Goal: Check status: Check status

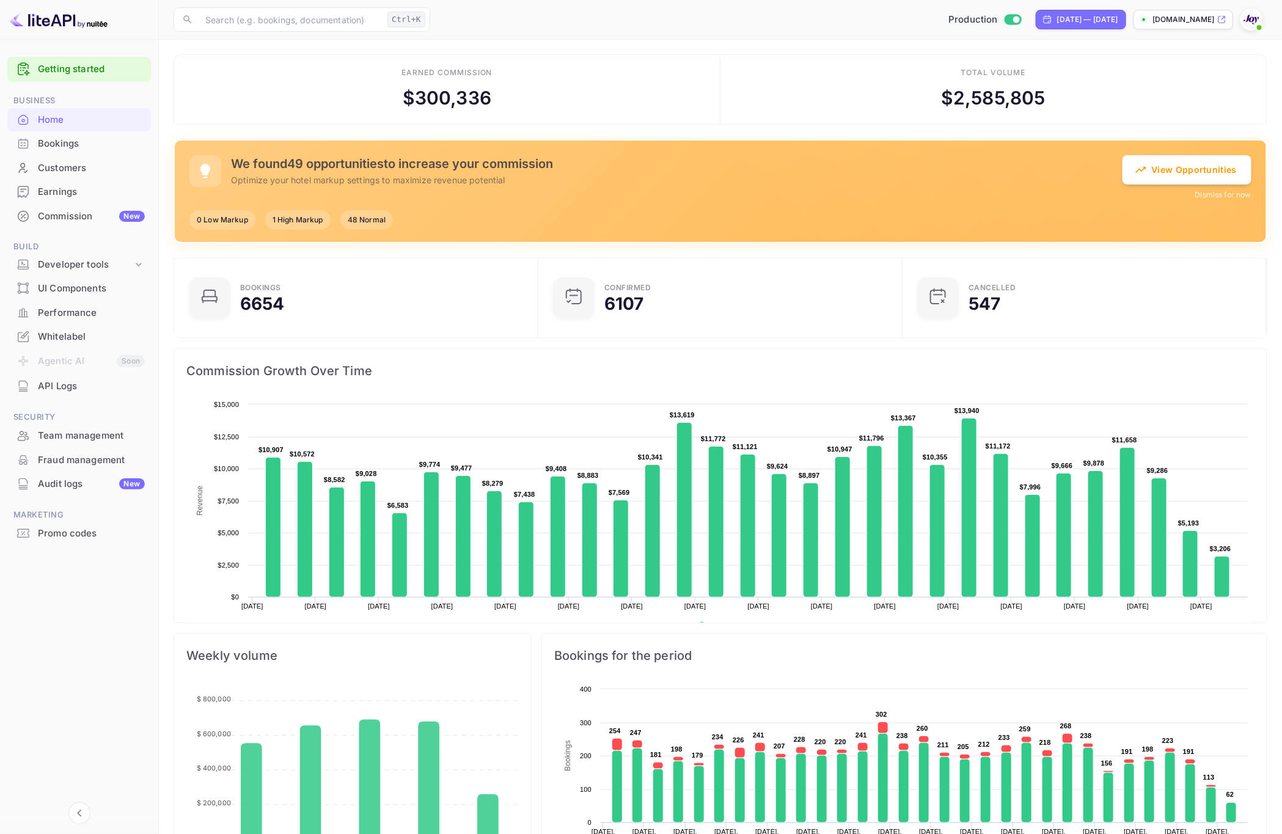
scroll to position [184, 343]
click at [79, 145] on div "Bookings" at bounding box center [91, 144] width 107 height 14
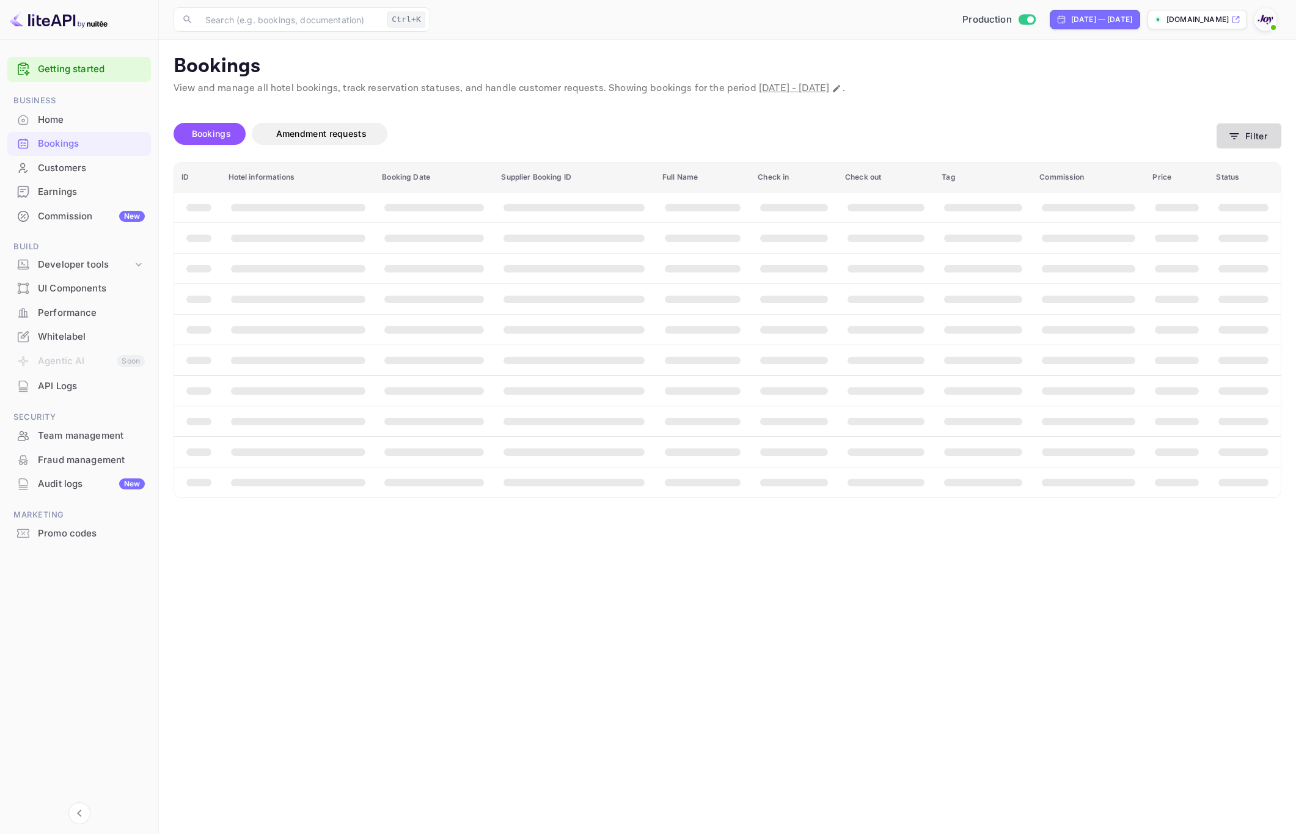
click at [1233, 138] on icon "button" at bounding box center [1234, 136] width 12 height 12
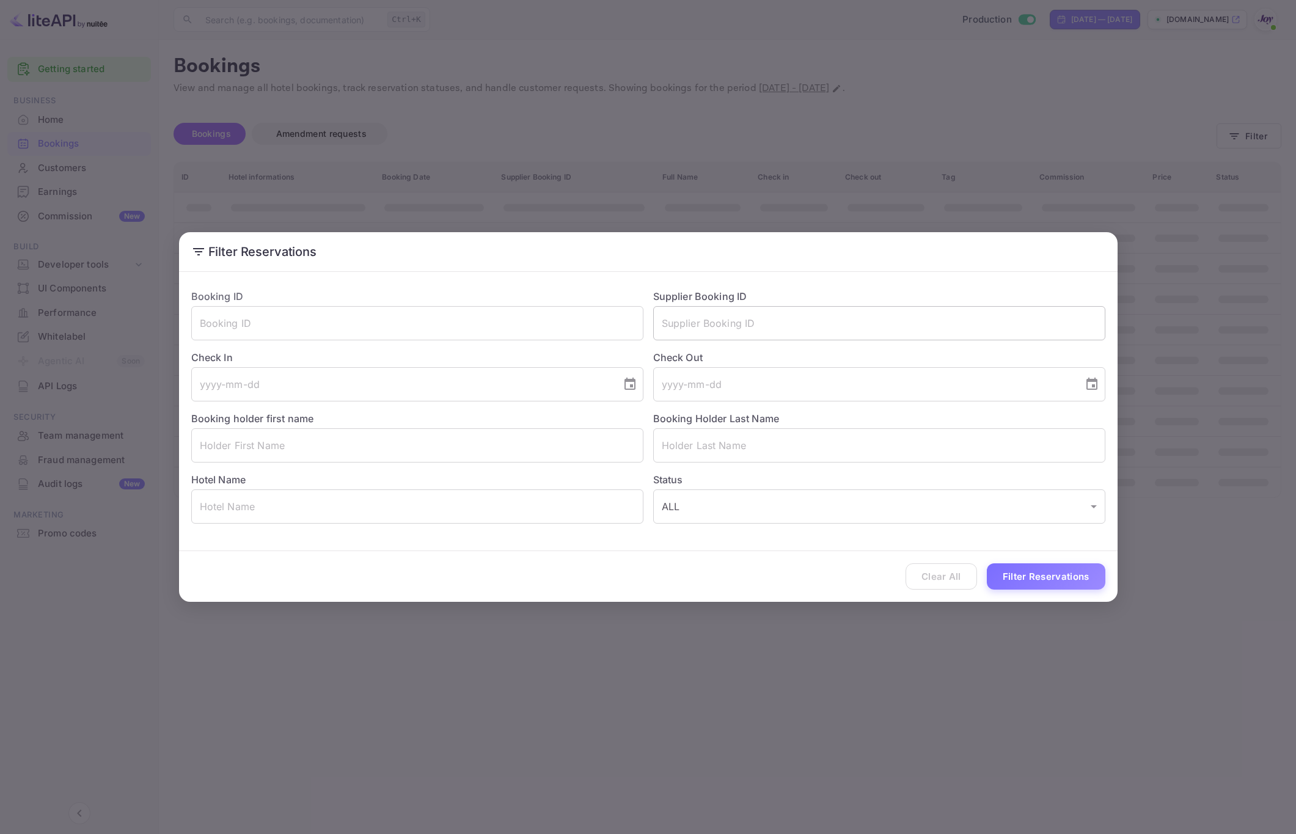
click at [893, 327] on input "text" at bounding box center [879, 323] width 452 height 34
paste input "9277331"
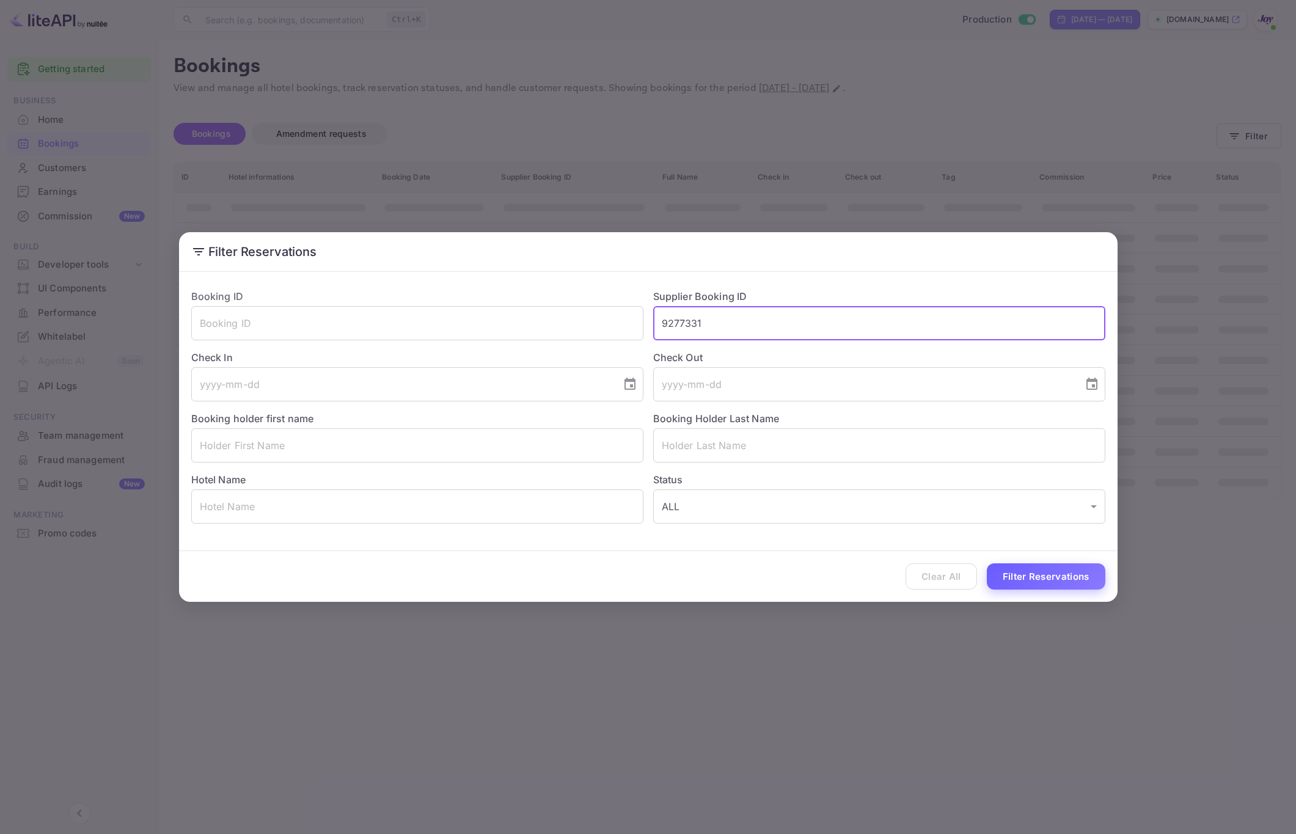
type input "9277331"
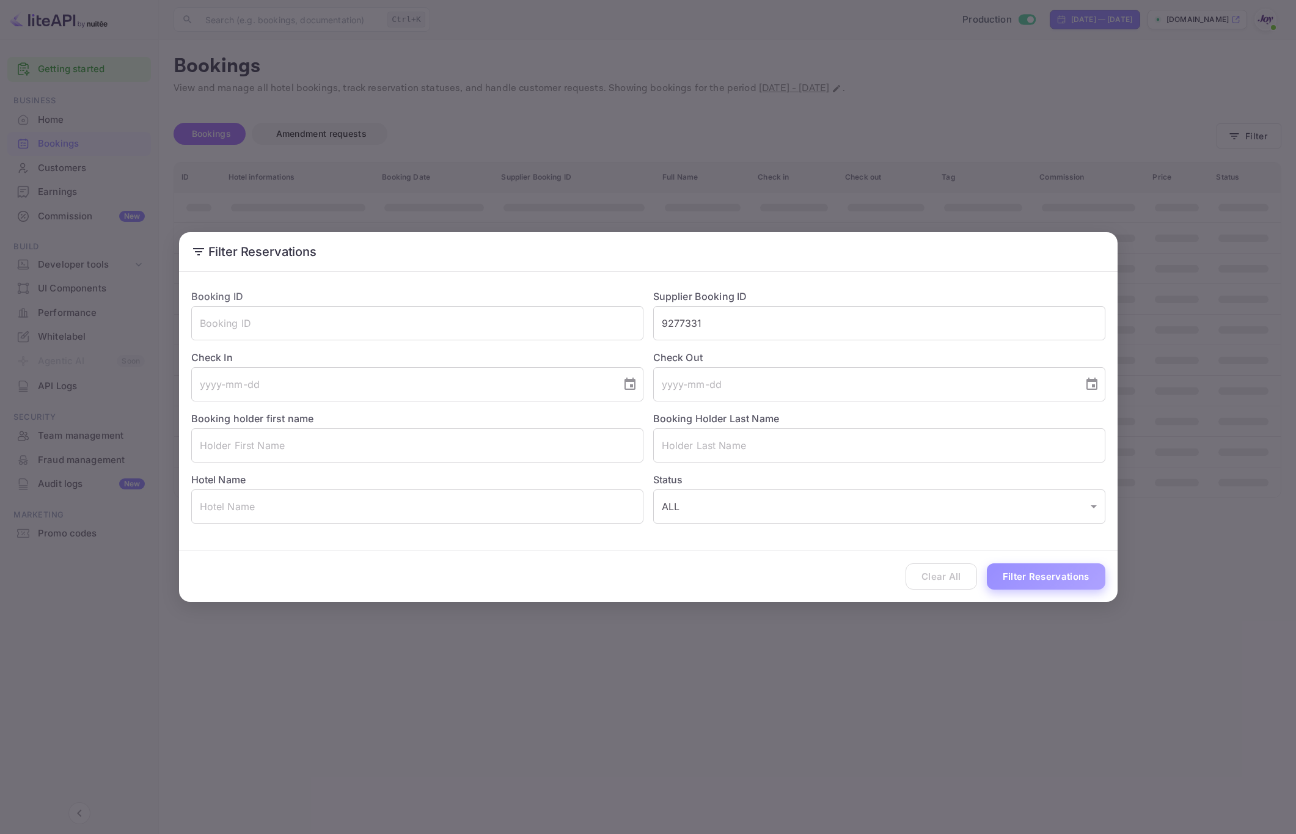
click at [996, 571] on button "Filter Reservations" at bounding box center [1046, 576] width 119 height 26
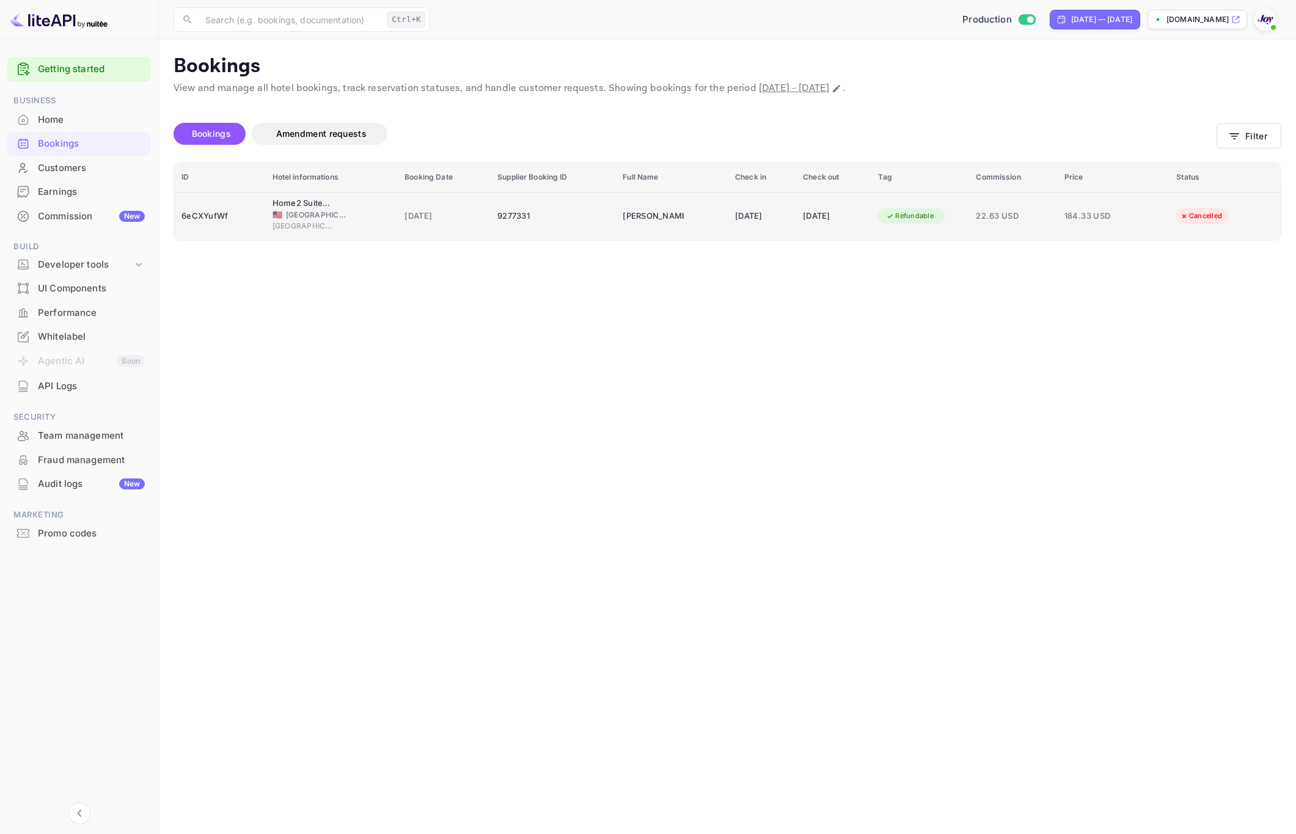
click at [673, 211] on td "Peter Donald" at bounding box center [671, 216] width 112 height 48
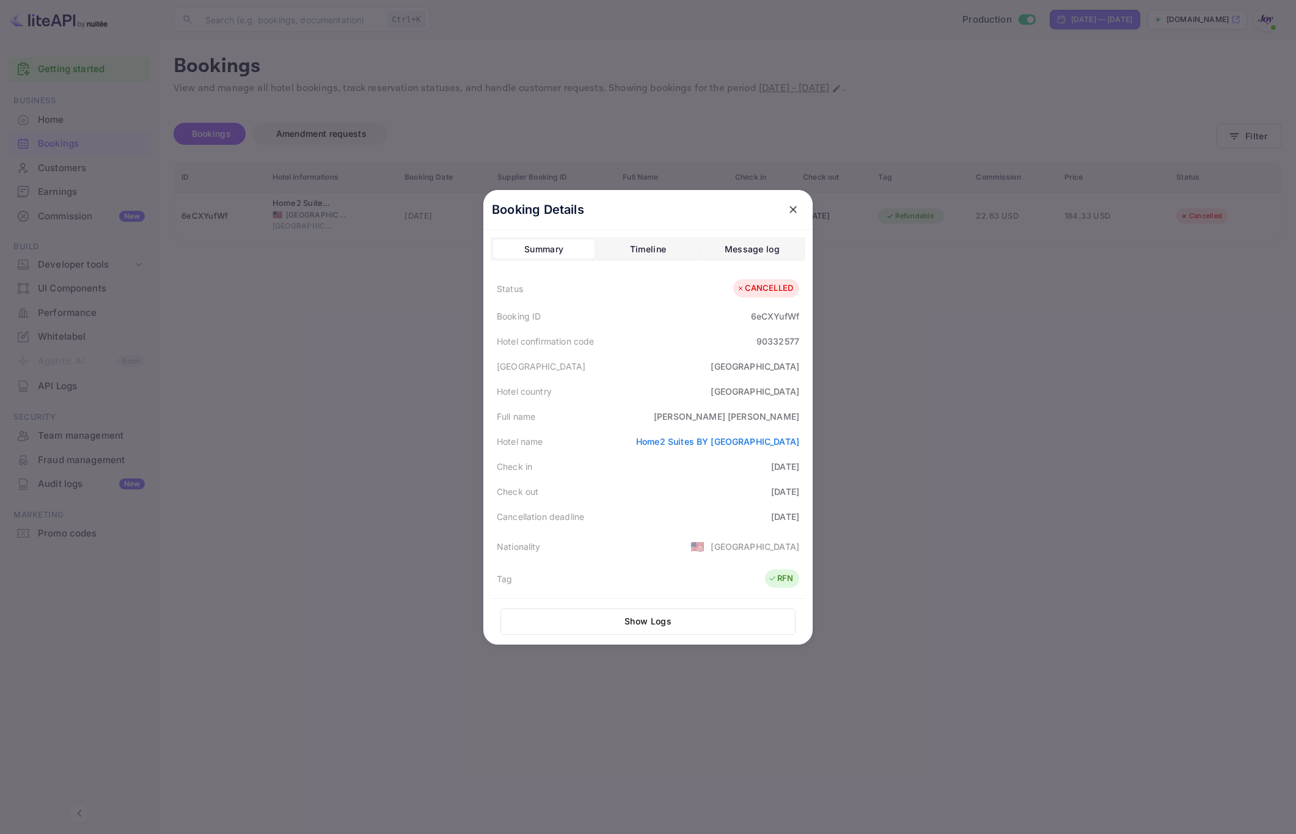
click at [779, 413] on div "Peter Donald" at bounding box center [726, 416] width 145 height 13
copy div "Donald"
click at [765, 342] on div "90332577" at bounding box center [778, 341] width 43 height 13
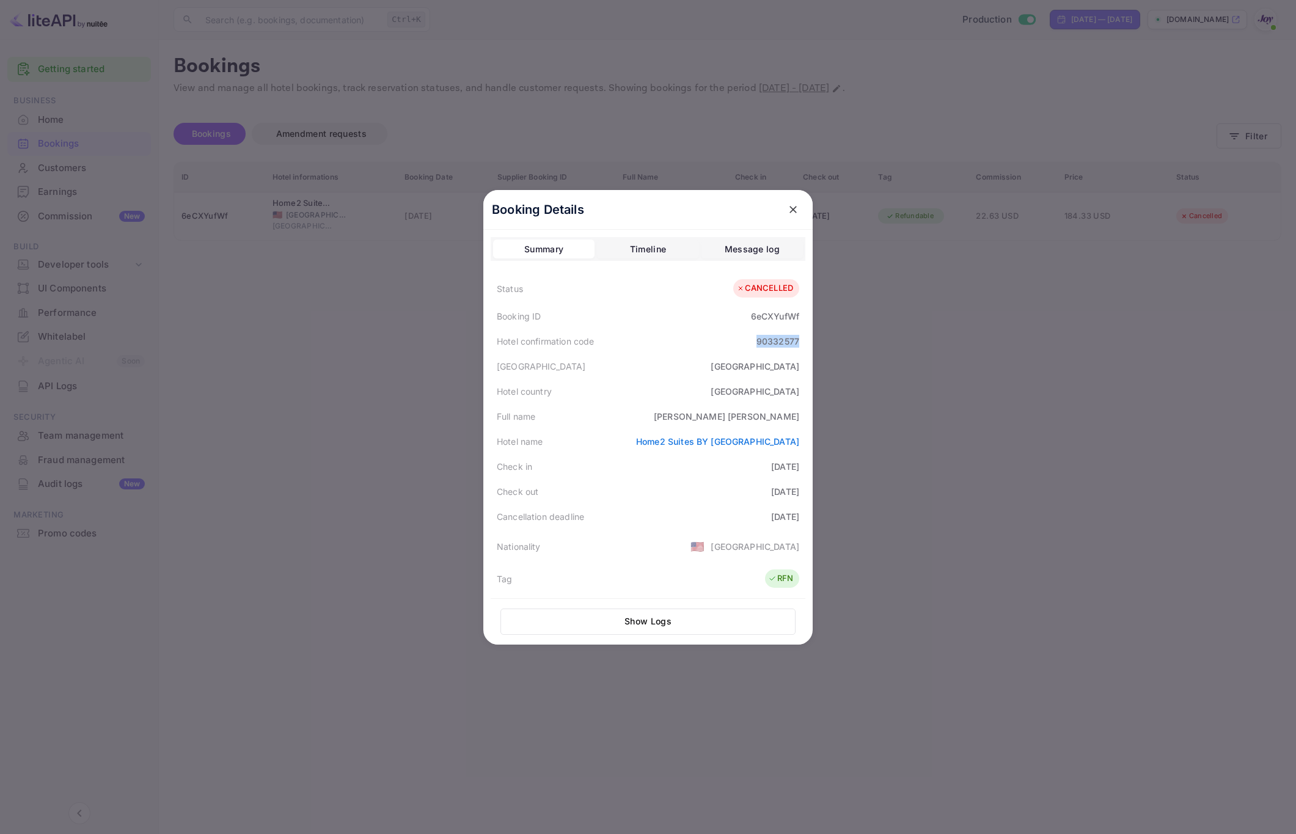
copy div "90332577"
click at [777, 413] on div "Peter Donald" at bounding box center [726, 416] width 145 height 13
copy div "Donald"
click at [768, 317] on div "6eCXYufWf" at bounding box center [775, 316] width 48 height 13
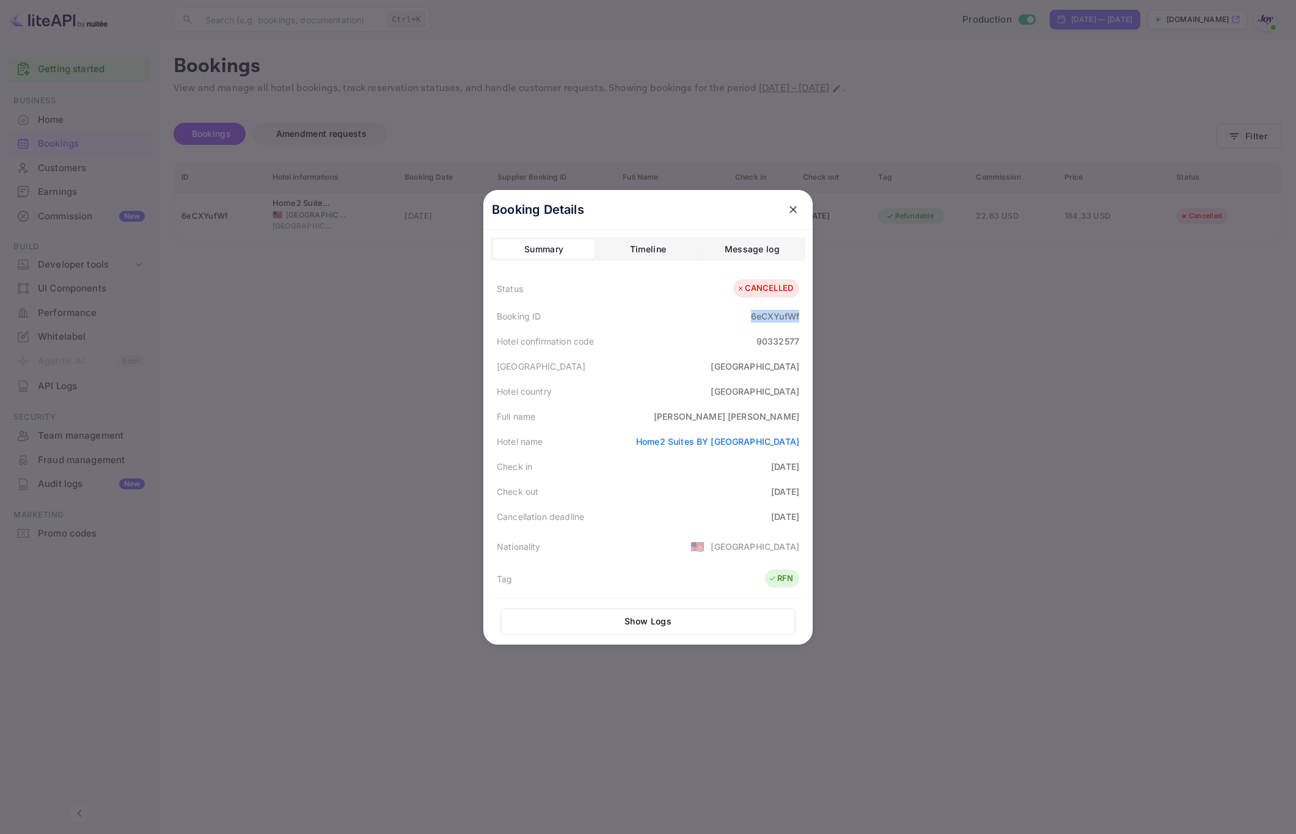
click at [768, 317] on div "6eCXYufWf" at bounding box center [775, 316] width 48 height 13
copy div "6eCXYufWf"
